Goal: Check status: Check status

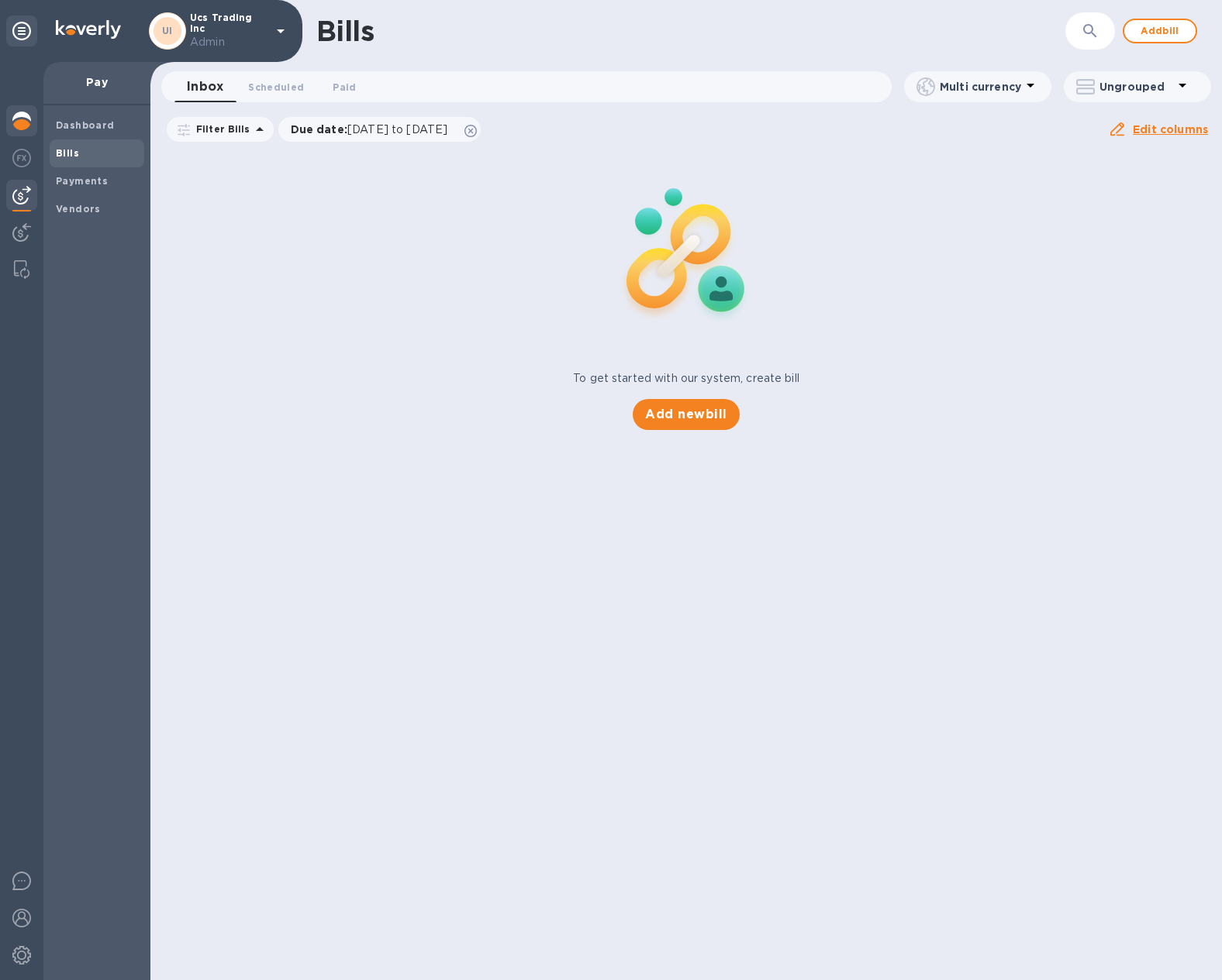
click at [10, 120] on div at bounding box center [21, 122] width 31 height 34
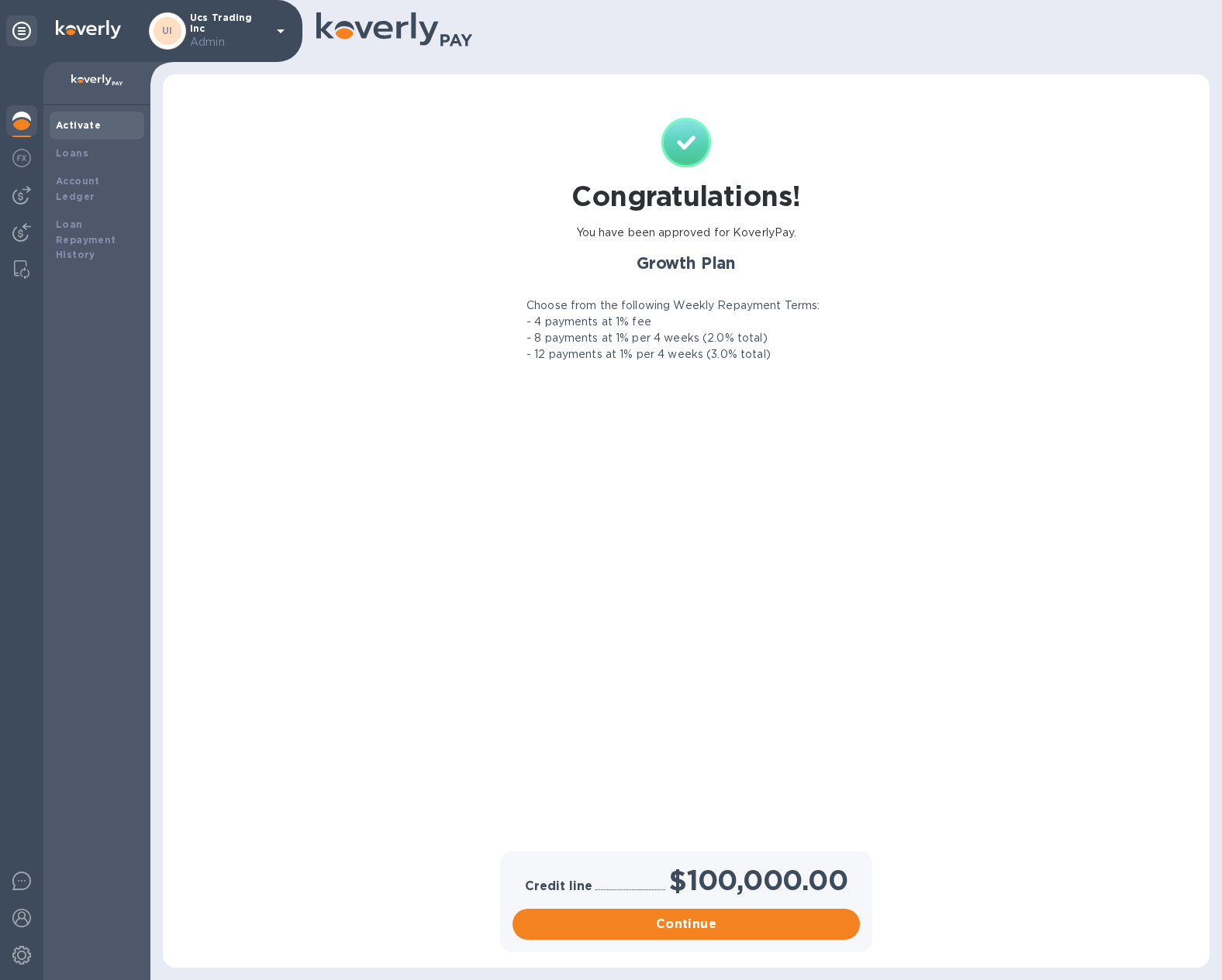
drag, startPoint x: 138, startPoint y: 404, endPoint x: 351, endPoint y: 702, distance: 366.3
click at [289, 619] on div "UI Ucs Trading Inc Admin Activate Loans Account Ledger Loan Repayment History C…" at bounding box center [611, 490] width 1222 height 980
click at [34, 126] on div at bounding box center [21, 122] width 31 height 34
drag, startPoint x: 740, startPoint y: 544, endPoint x: 355, endPoint y: 194, distance: 520.3
click at [737, 539] on div "Congratulations! You have been approved for KoverlyPay. Growth Plan Choose from…" at bounding box center [686, 483] width 366 height 731
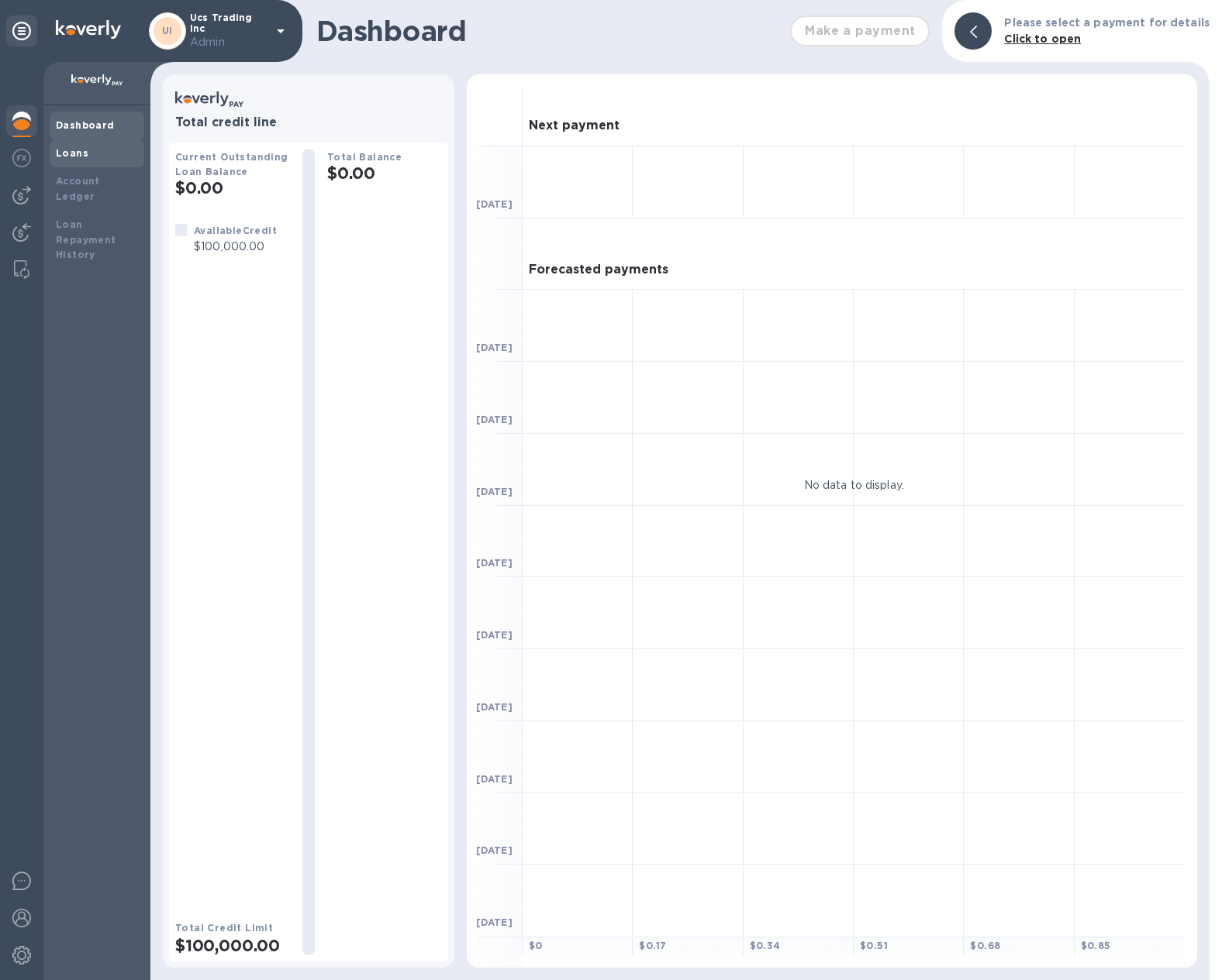
click at [93, 166] on div "Loans" at bounding box center [97, 154] width 94 height 28
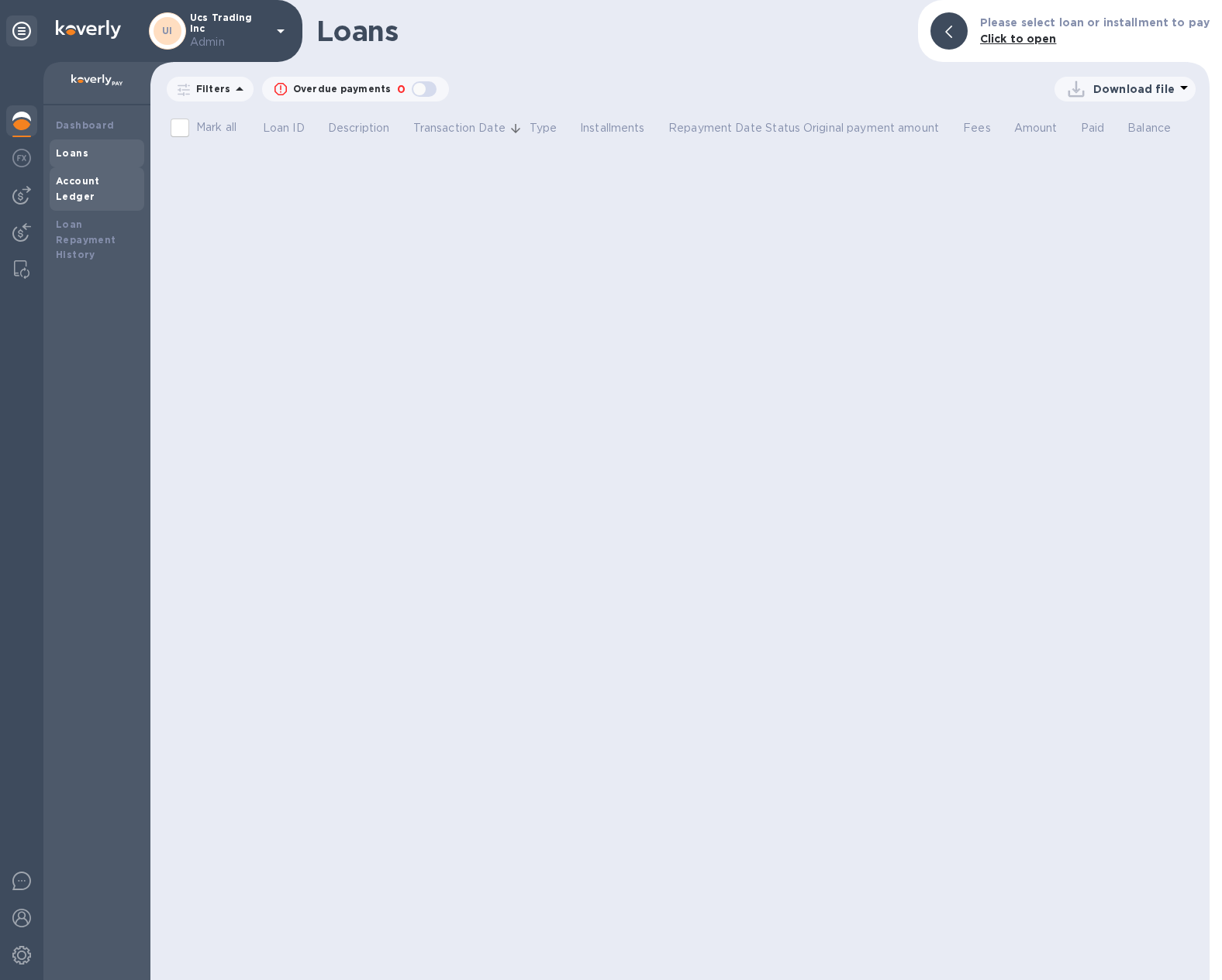
click at [93, 180] on b "Account Ledger" at bounding box center [78, 188] width 44 height 27
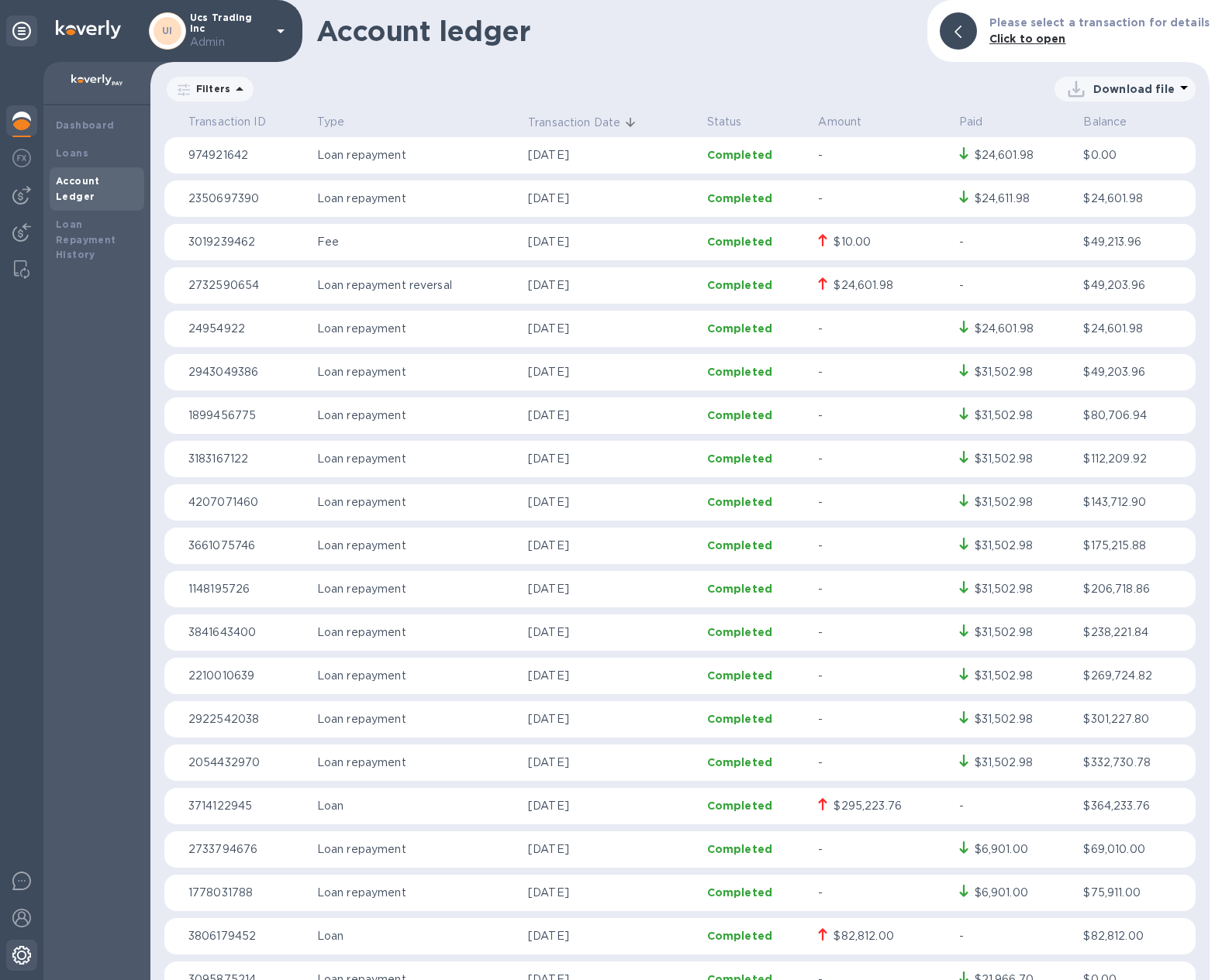
click at [26, 959] on img at bounding box center [21, 956] width 19 height 19
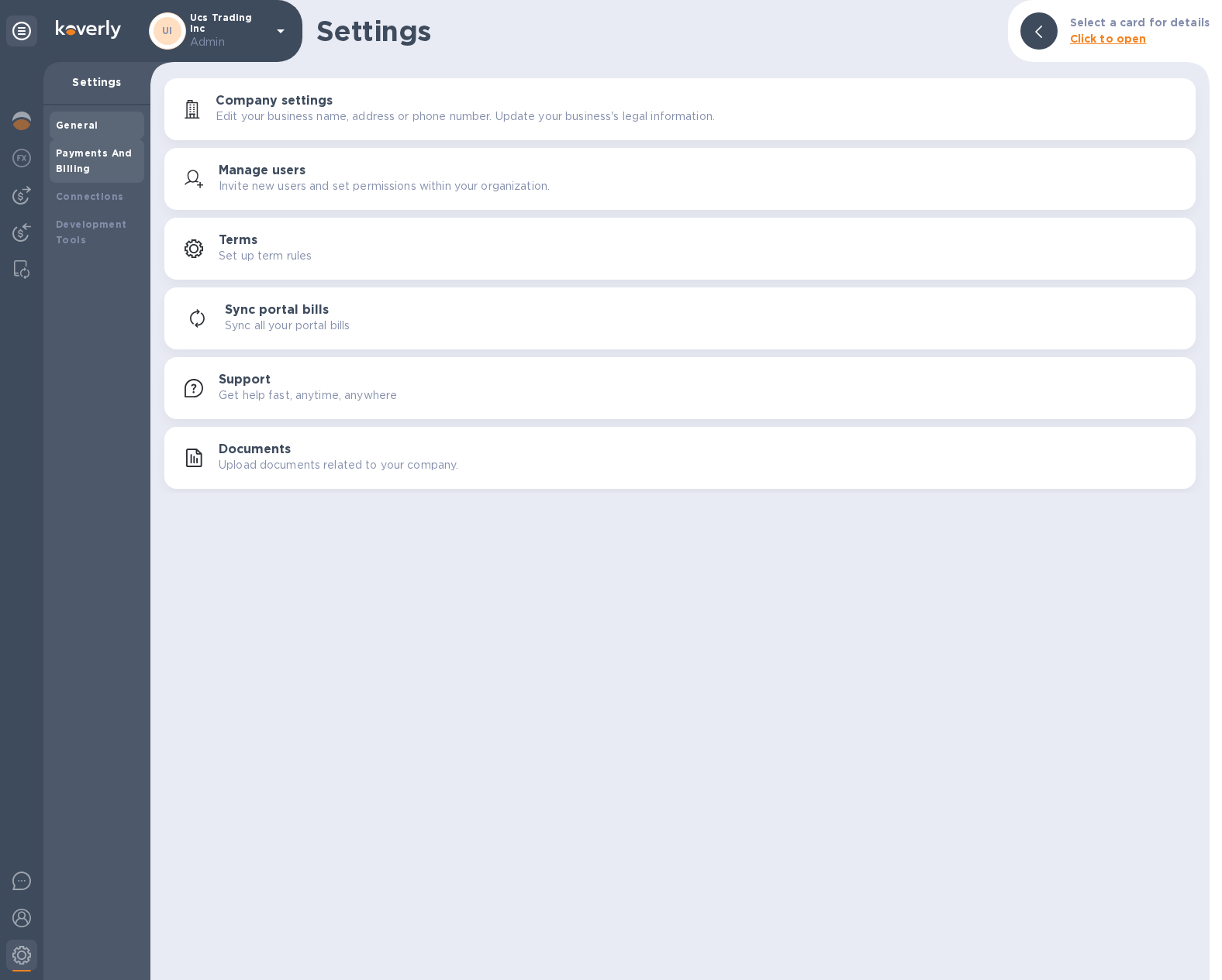
click at [60, 155] on b "Payments And Billing" at bounding box center [94, 160] width 77 height 27
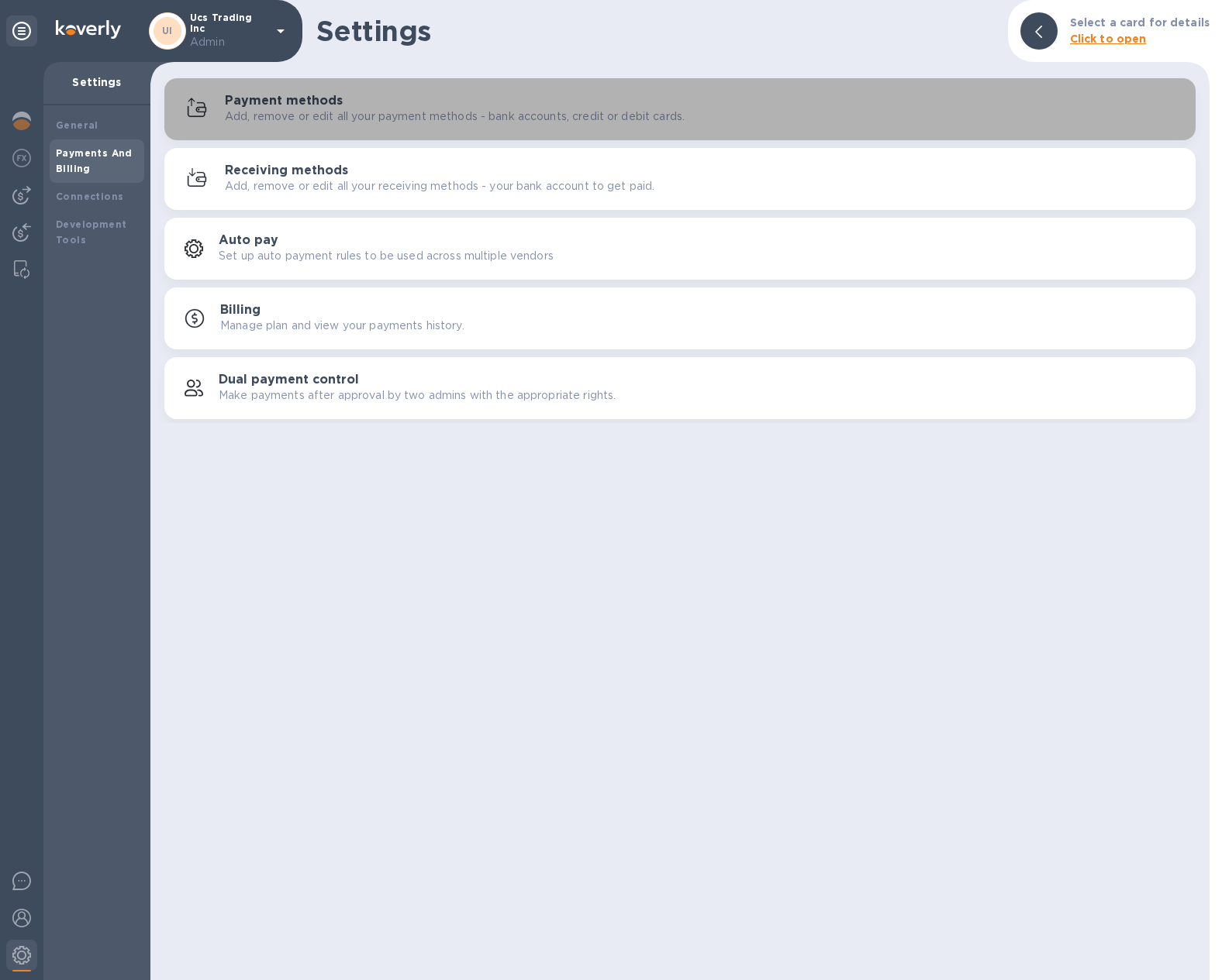
click at [454, 109] on p "Add, remove or edit all your payment methods - bank accounts, credit or debit c…" at bounding box center [455, 117] width 460 height 17
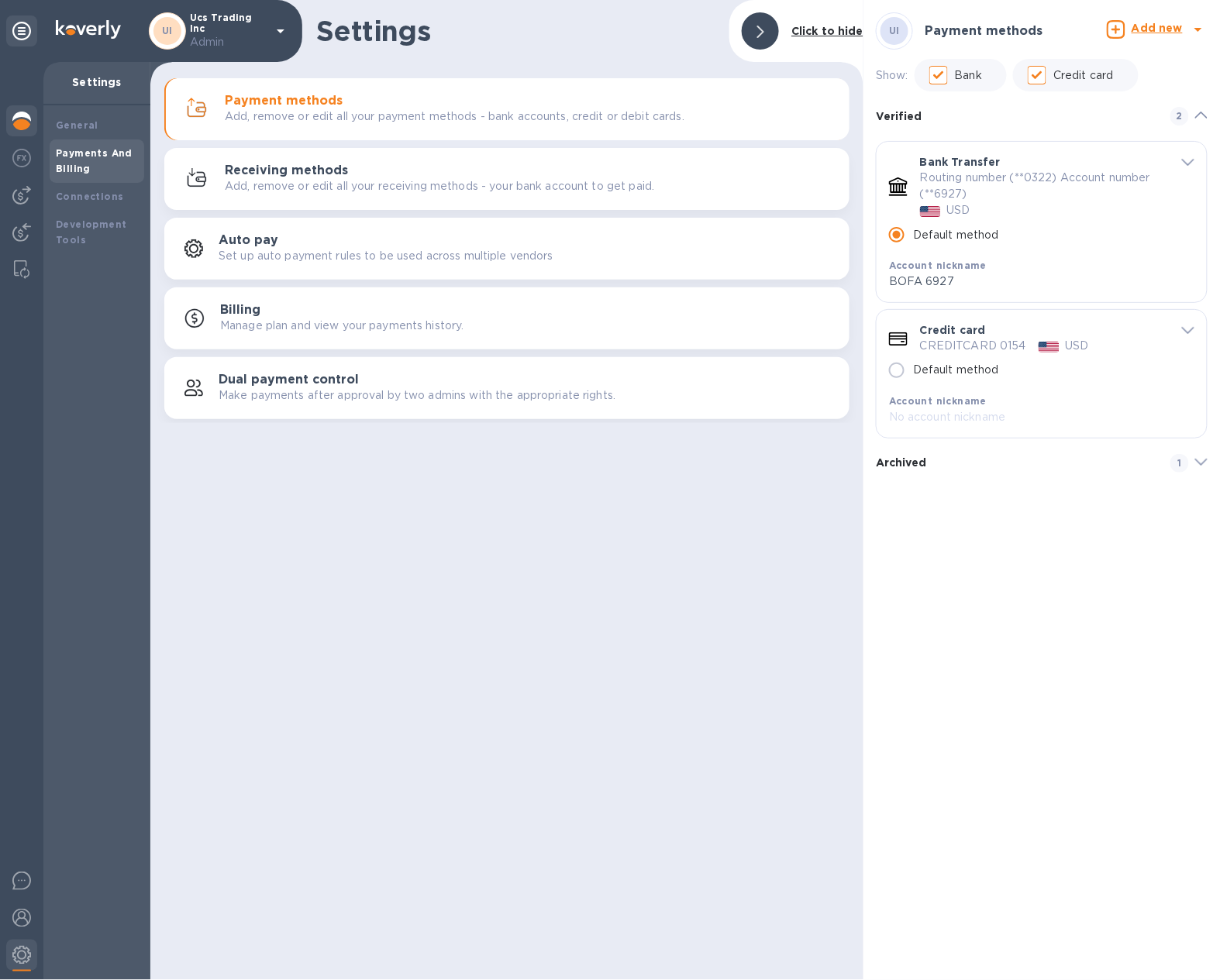
click at [22, 119] on img at bounding box center [21, 120] width 19 height 19
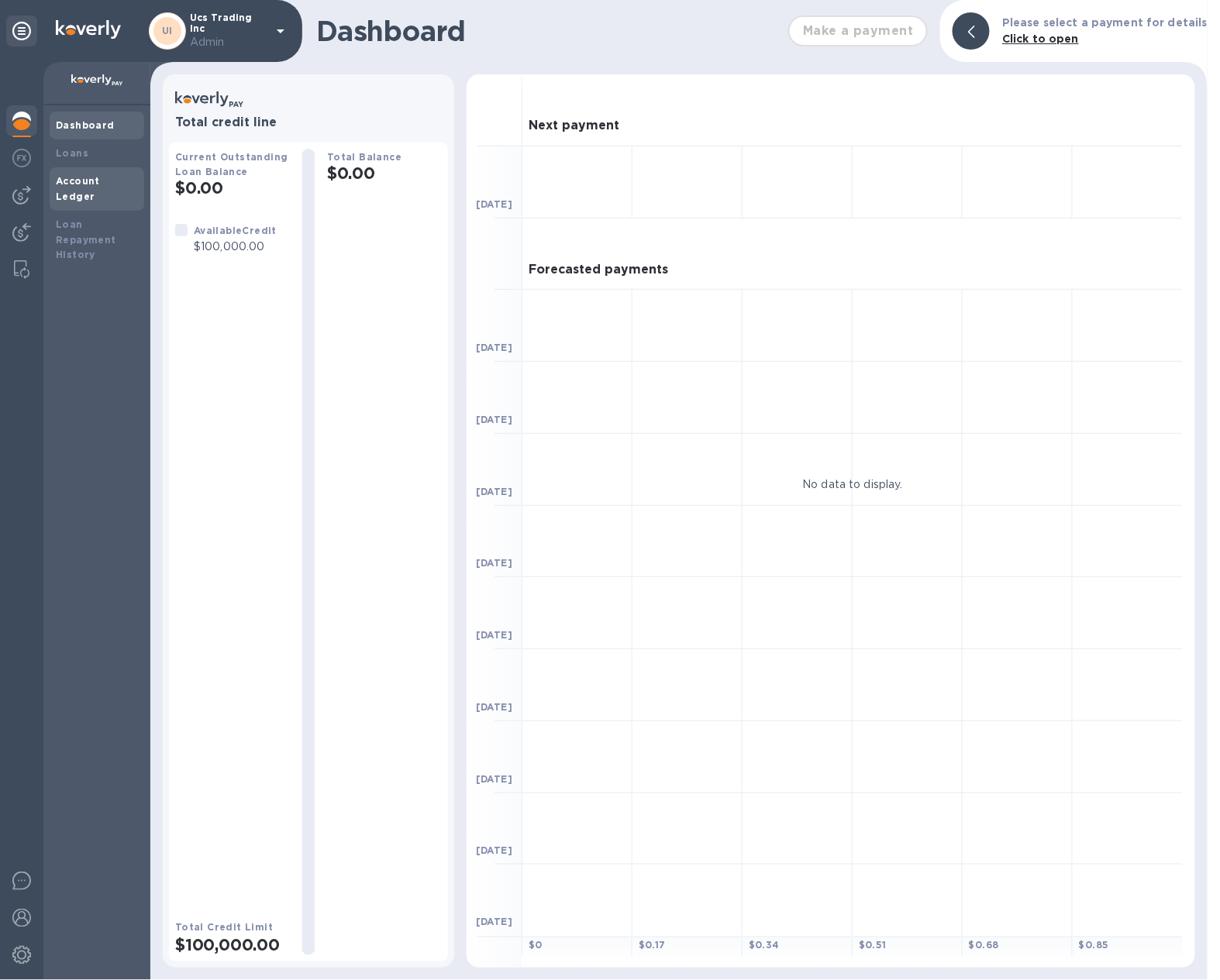
click at [100, 182] on b "Account Ledger" at bounding box center [78, 188] width 44 height 27
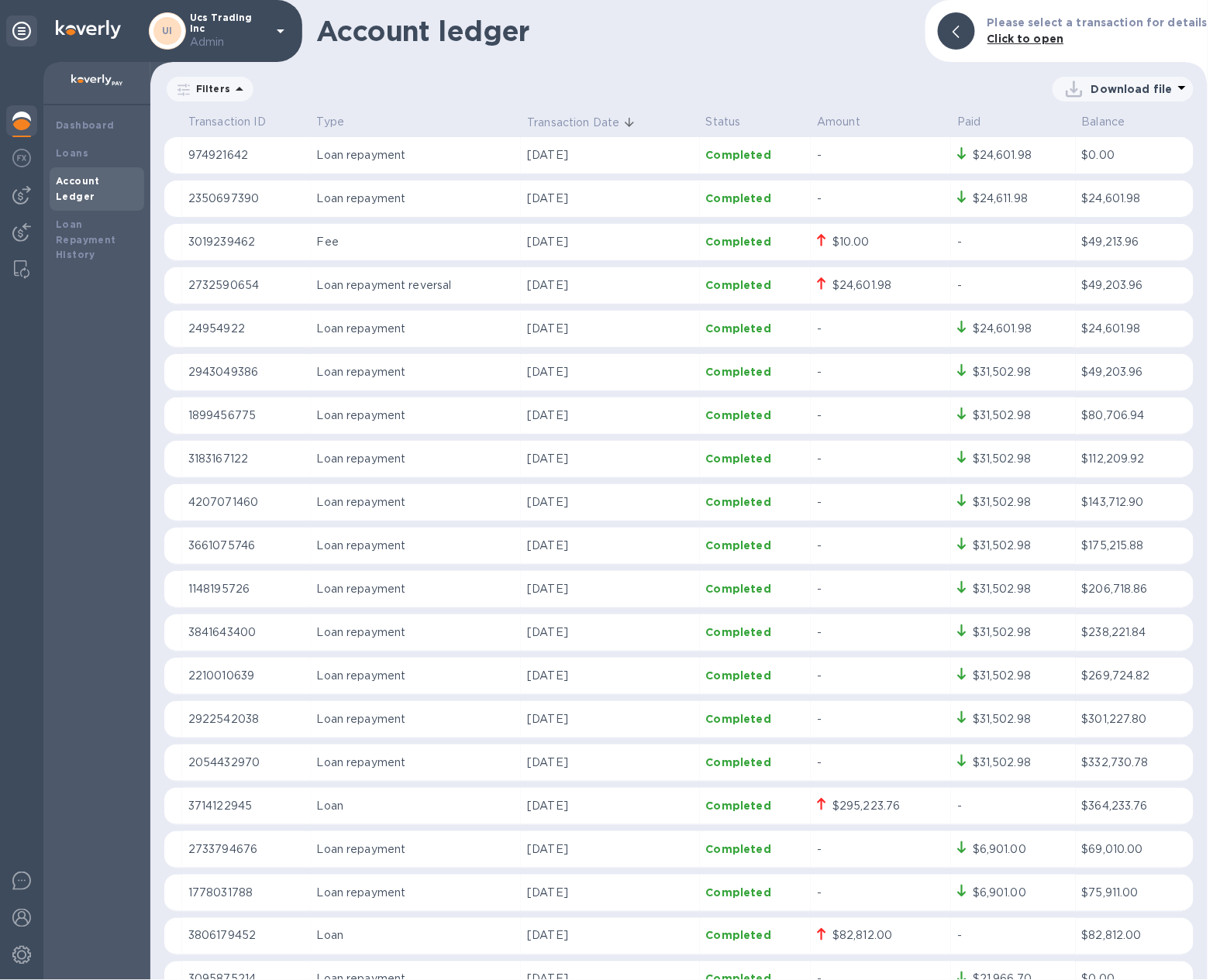
click at [500, 242] on p "Fee" at bounding box center [416, 243] width 198 height 17
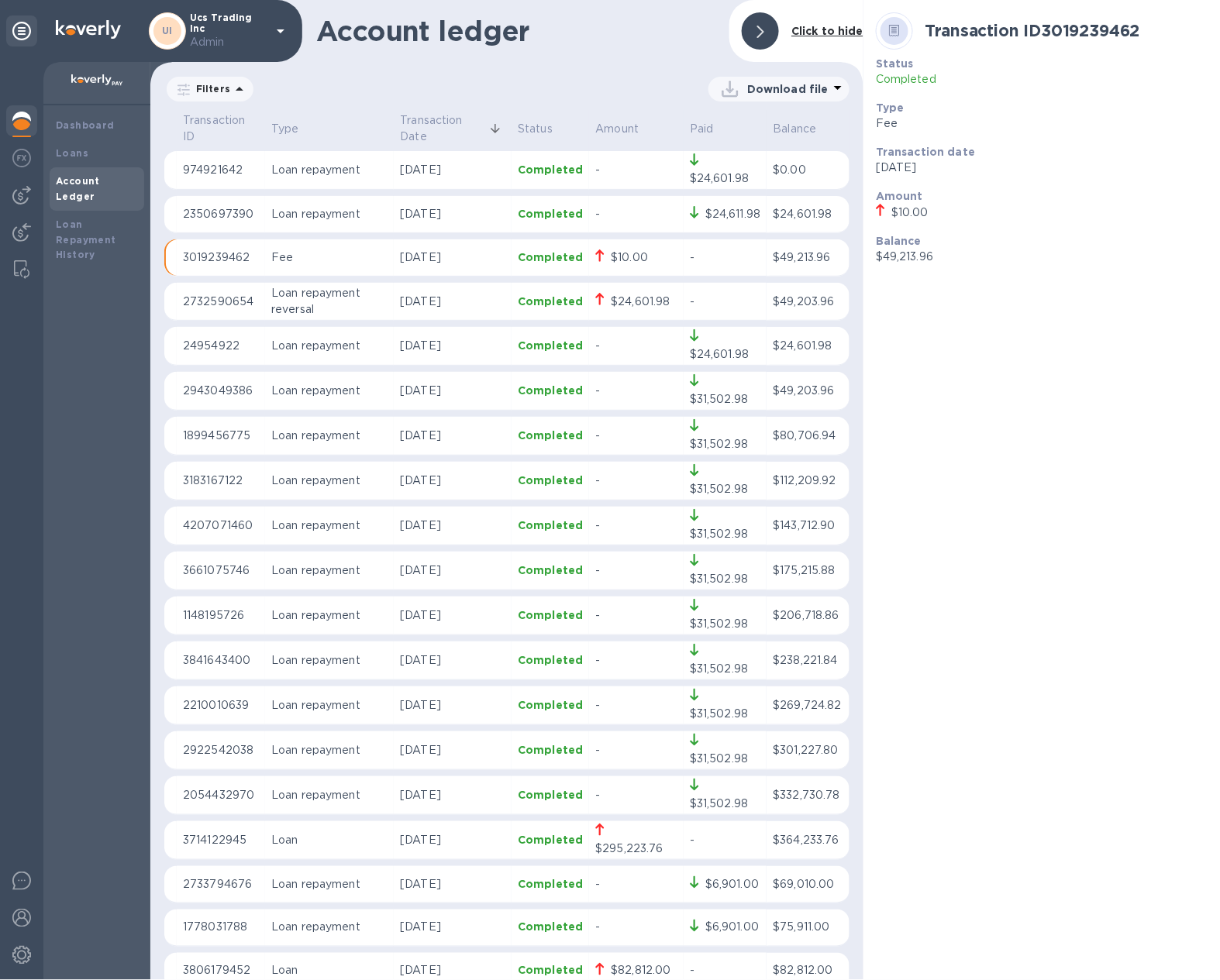
click at [506, 223] on td "[DATE]" at bounding box center [452, 215] width 118 height 37
click at [954, 285] on u "Loan repayment №66579778" at bounding box center [987, 286] width 172 height 12
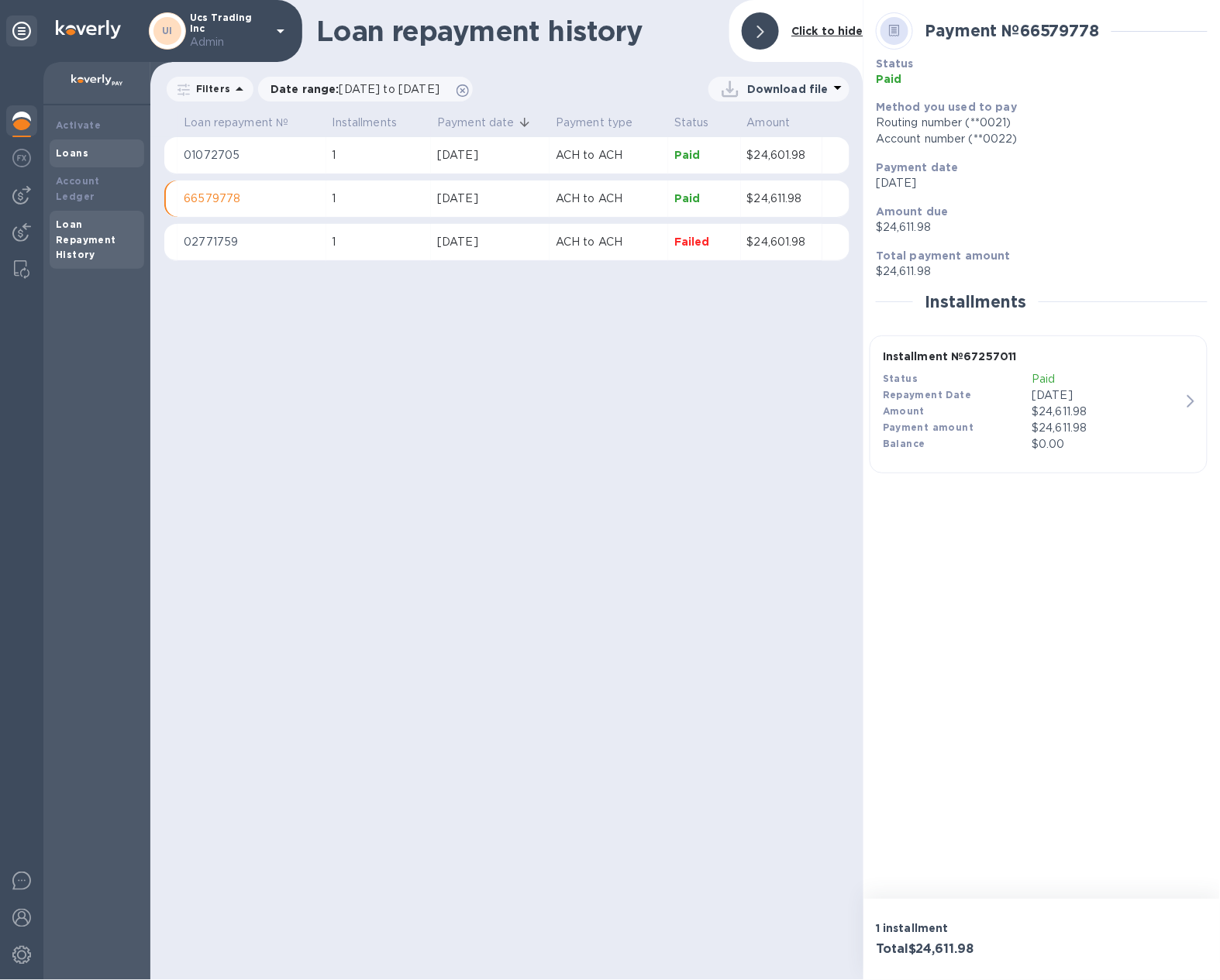
click at [109, 150] on div "Loans" at bounding box center [96, 153] width 82 height 16
